Goal: Transaction & Acquisition: Purchase product/service

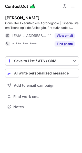
scroll to position [104, 82]
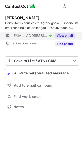
click at [74, 35] on button "View email" at bounding box center [64, 35] width 20 height 5
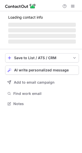
scroll to position [104, 82]
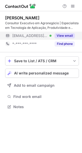
click at [74, 37] on button "View email" at bounding box center [64, 35] width 20 height 5
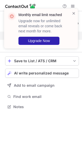
click at [73, 6] on div "Monthly email limit reached Upgrade now for unlimited email reveals or come bac…" at bounding box center [41, 31] width 82 height 54
click at [74, 14] on span at bounding box center [74, 13] width 4 height 5
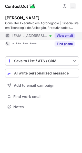
click at [72, 7] on span at bounding box center [73, 6] width 4 height 4
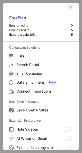
click at [69, 7] on span "left-button" at bounding box center [71, 7] width 4 height 4
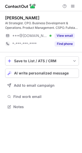
scroll to position [104, 82]
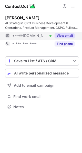
click at [74, 36] on button "View email" at bounding box center [64, 35] width 20 height 5
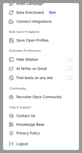
scroll to position [79, 0]
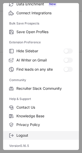
click at [28, 135] on span "Logout" at bounding box center [44, 136] width 56 height 5
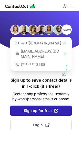
click at [38, 109] on button "Sign up for free" at bounding box center [40, 111] width 61 height 10
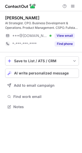
scroll to position [104, 82]
click at [74, 62] on span "save-profile-one-click" at bounding box center [74, 61] width 4 height 4
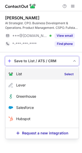
click at [37, 70] on div "List Select" at bounding box center [41, 74] width 73 height 11
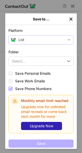
click at [67, 41] on span "save-profile-one-click" at bounding box center [69, 40] width 4 height 4
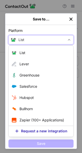
click at [67, 41] on span "save-profile-one-click" at bounding box center [69, 40] width 4 height 4
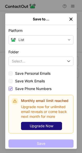
click at [37, 128] on span "Upgrade Now" at bounding box center [42, 126] width 24 height 4
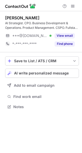
scroll to position [104, 82]
click at [75, 7] on button at bounding box center [73, 6] width 6 height 6
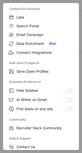
scroll to position [79, 0]
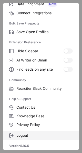
click at [37, 133] on label "Logout" at bounding box center [41, 135] width 76 height 9
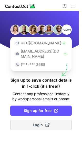
click at [37, 123] on span "Login" at bounding box center [41, 125] width 17 height 5
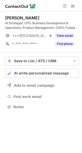
scroll to position [104, 82]
click at [72, 6] on span at bounding box center [73, 6] width 4 height 4
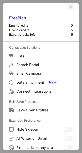
click at [69, 6] on span "left-button" at bounding box center [71, 7] width 4 height 4
